Goal: Task Accomplishment & Management: Use online tool/utility

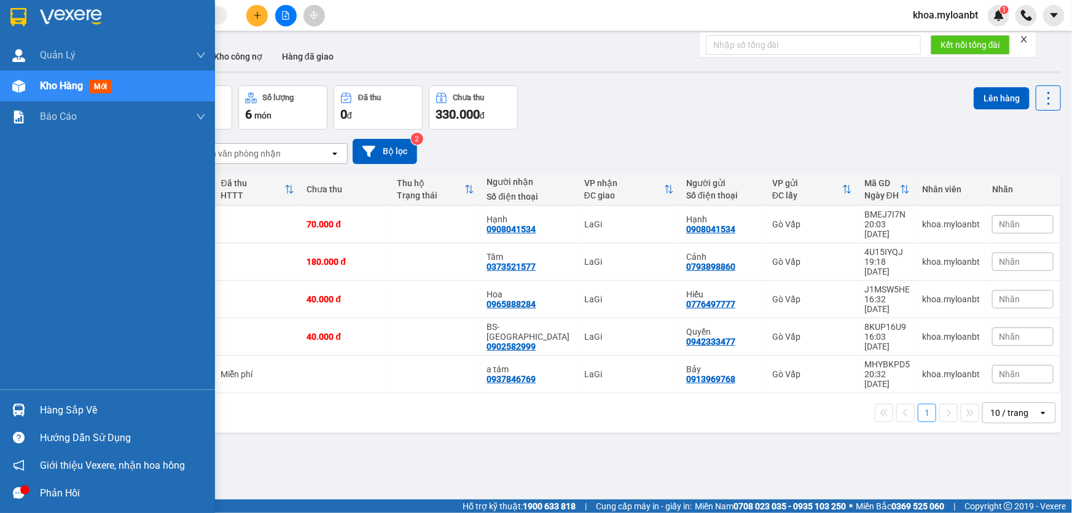
click at [23, 410] on img at bounding box center [18, 410] width 13 height 13
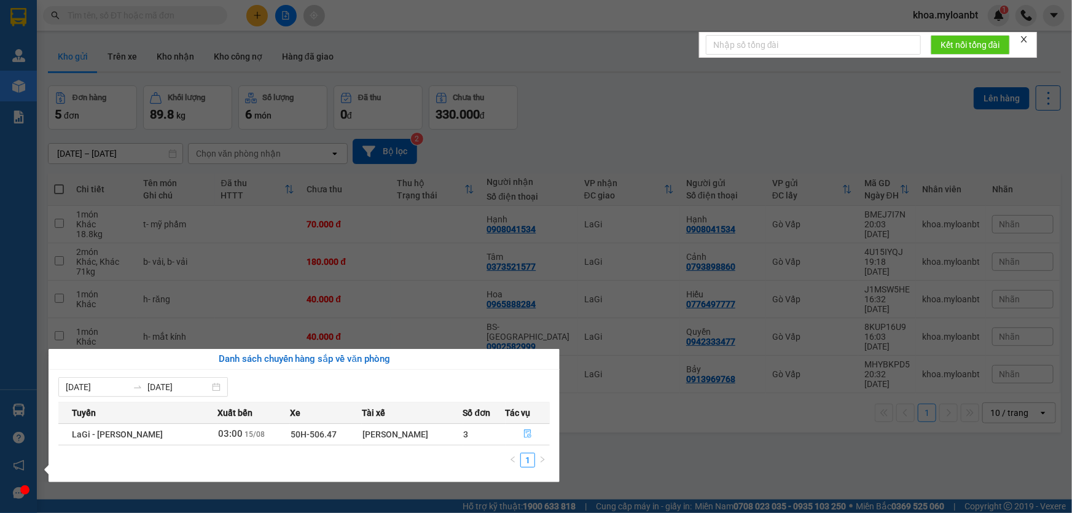
click at [519, 431] on button "button" at bounding box center [528, 435] width 44 height 20
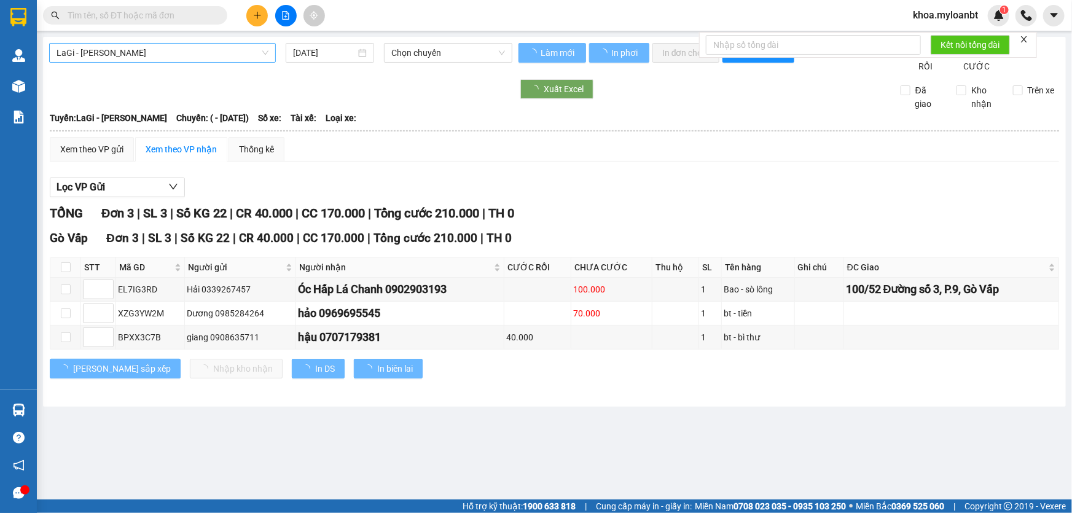
type input "[DATE]"
